Goal: Find contact information: Find contact information

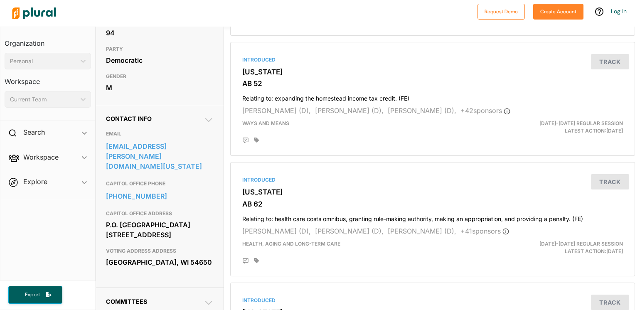
scroll to position [208, 0]
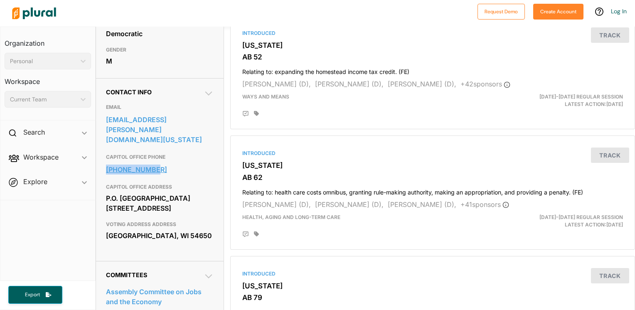
drag, startPoint x: 108, startPoint y: 150, endPoint x: 157, endPoint y: 148, distance: 49.5
click at [157, 148] on div "Contact Info EMAIL [EMAIL_ADDRESS][PERSON_NAME][DOMAIN_NAME][US_STATE] CAPITOL …" at bounding box center [160, 169] width 128 height 183
copy link "[PHONE_NUMBER]"
drag, startPoint x: 111, startPoint y: 177, endPoint x: 212, endPoint y: 182, distance: 101.5
click at [212, 182] on div "Contact Info EMAIL [EMAIL_ADDRESS][PERSON_NAME][DOMAIN_NAME][US_STATE] CAPITOL …" at bounding box center [160, 169] width 128 height 183
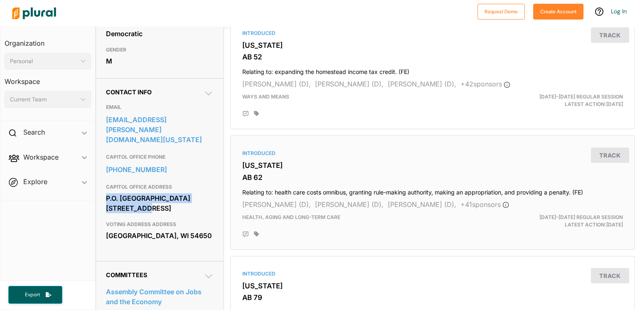
copy div "P.O. [STREET_ADDRESS]"
click at [142, 202] on div "P.O. [GEOGRAPHIC_DATA][STREET_ADDRESS]" at bounding box center [160, 203] width 108 height 22
